Goal: Task Accomplishment & Management: Use online tool/utility

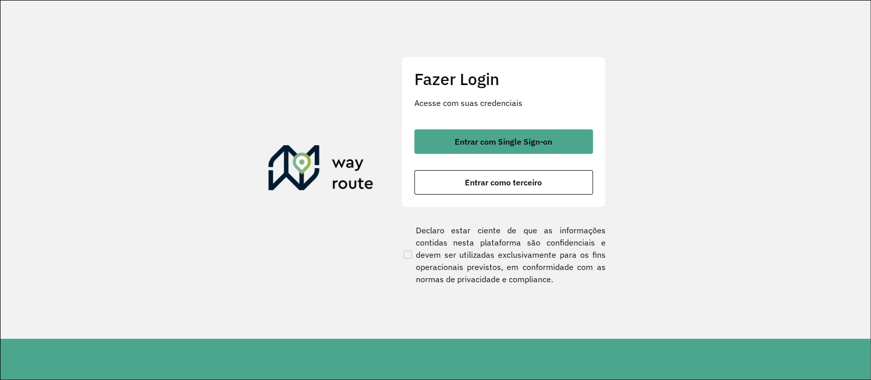
click at [633, 186] on section "Fazer Login Acesse com suas credenciais Entrar com Single Sign-on Entrar como t…" at bounding box center [436, 170] width 870 height 339
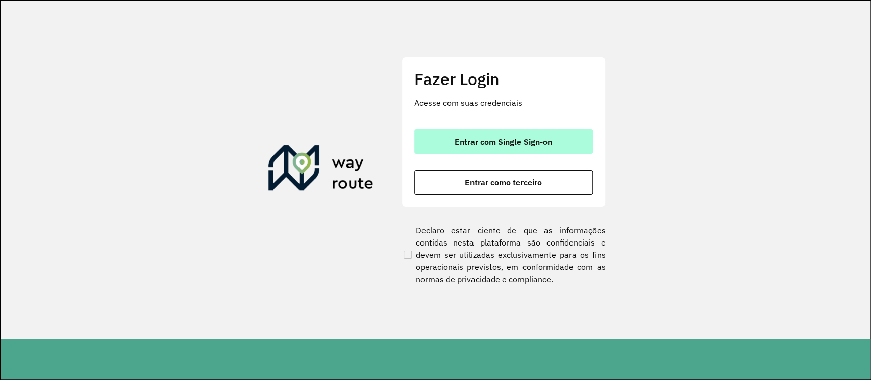
click at [480, 143] on span "Entrar com Single Sign-on" at bounding box center [502, 142] width 97 height 8
click at [522, 131] on button "Entrar com Single Sign-on" at bounding box center [503, 142] width 179 height 24
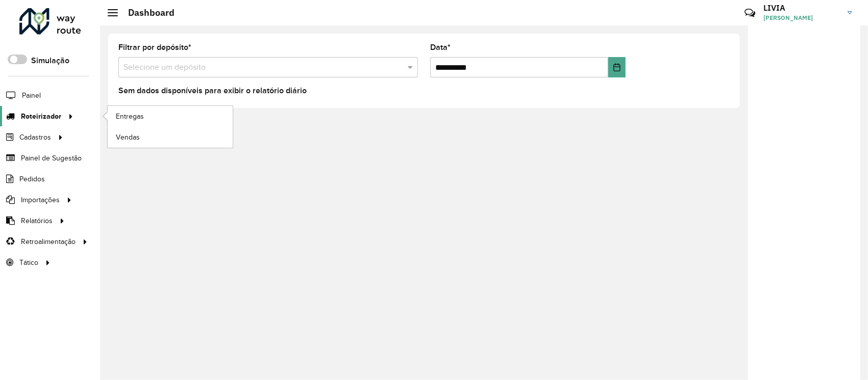
click at [33, 110] on link "Roteirizador" at bounding box center [38, 116] width 77 height 20
click at [123, 118] on span "Entregas" at bounding box center [130, 116] width 29 height 11
click at [233, 68] on input "text" at bounding box center [257, 68] width 269 height 12
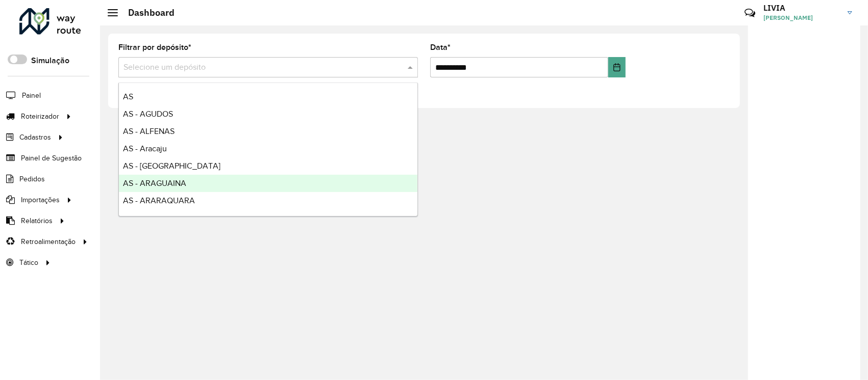
click at [212, 188] on div "AS - ARAGUAINA" at bounding box center [268, 183] width 298 height 17
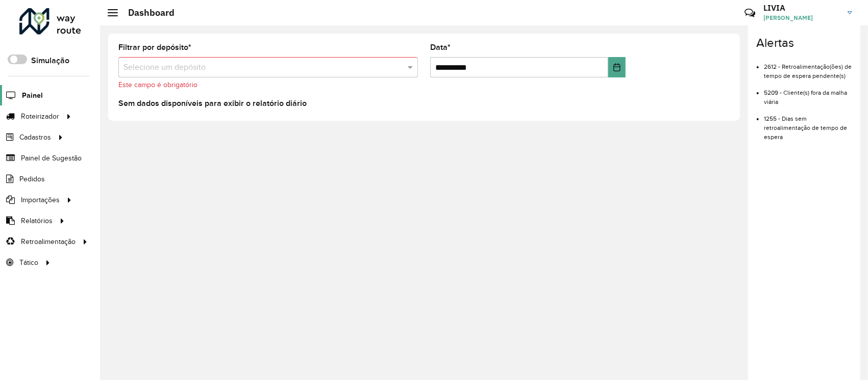
click at [36, 90] on span "Painel" at bounding box center [32, 95] width 21 height 11
click at [29, 22] on div at bounding box center [50, 21] width 62 height 27
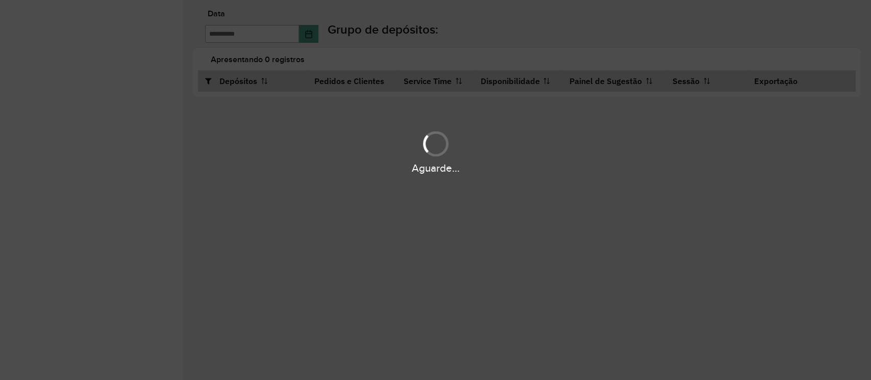
type input "**********"
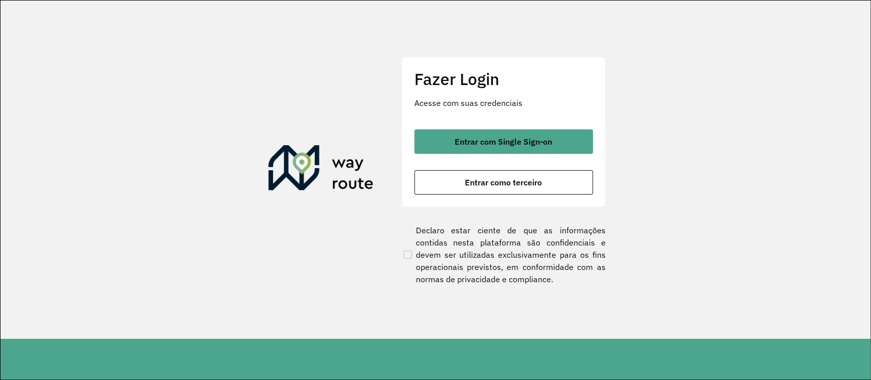
click at [498, 139] on span "Entrar com Single Sign-on" at bounding box center [502, 142] width 97 height 8
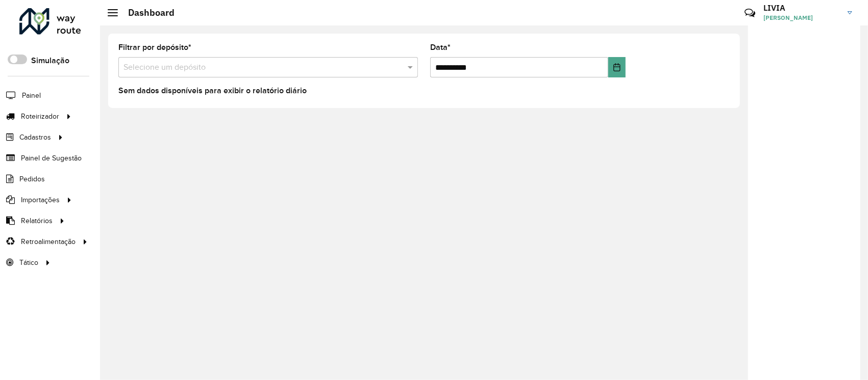
click at [267, 68] on input "text" at bounding box center [257, 68] width 269 height 12
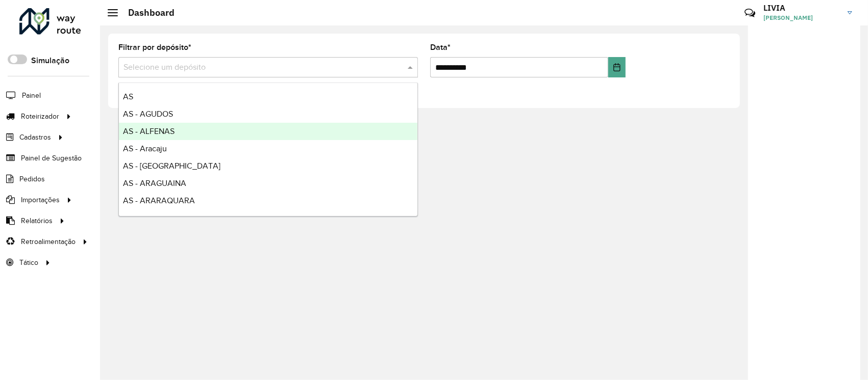
click at [197, 124] on div "AS - ALFENAS" at bounding box center [268, 131] width 298 height 17
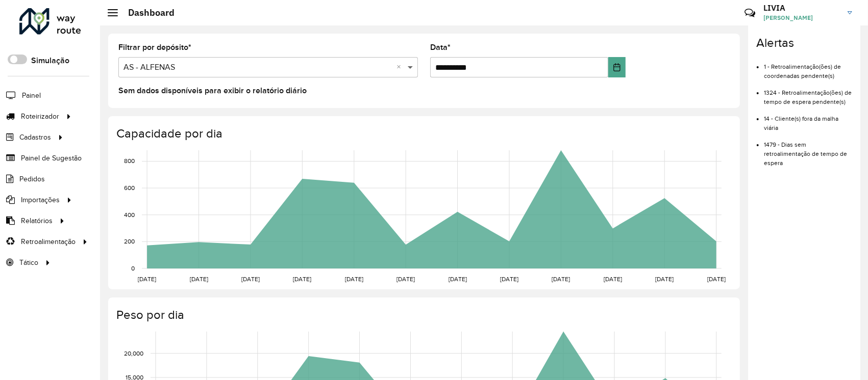
click at [408, 68] on span at bounding box center [411, 67] width 13 height 12
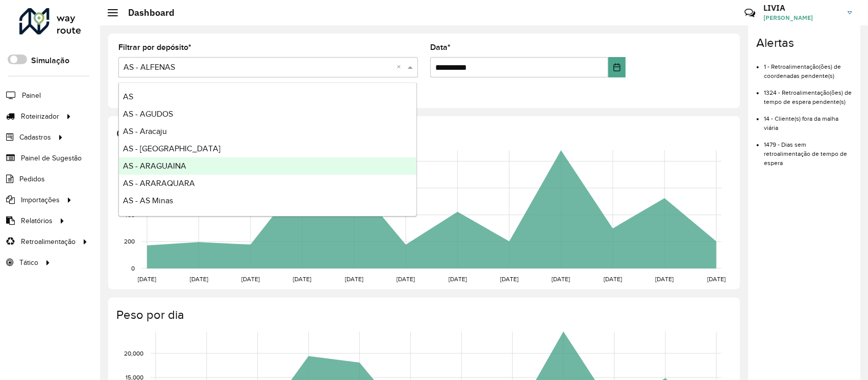
click at [237, 173] on div "AS - ARAGUAINA" at bounding box center [267, 166] width 297 height 17
